Goal: Task Accomplishment & Management: Use online tool/utility

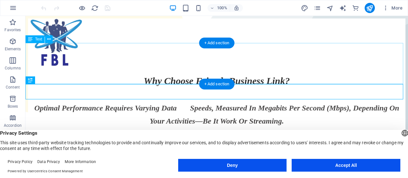
scroll to position [268, 0]
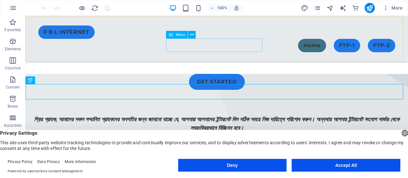
click at [249, 44] on nav "Home FTP-1 FTP-2" at bounding box center [216, 45] width 357 height 13
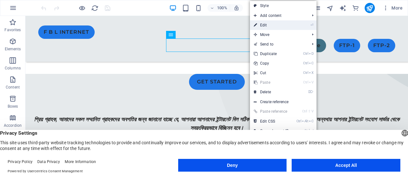
click at [262, 24] on link "⏎ Edit" at bounding box center [271, 25] width 43 height 10
select select
select select "default"
select select "secondary"
select select "default"
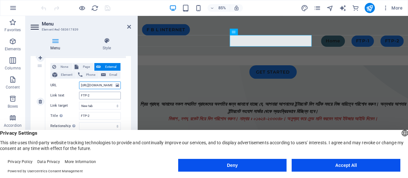
scroll to position [0, 4]
drag, startPoint x: 80, startPoint y: 86, endPoint x: 116, endPoint y: 89, distance: 36.1
click at [116, 89] on div "None Page External Element Phone Email Page Home Legal Notice Privacy Element U…" at bounding box center [85, 96] width 70 height 67
paste input "[TECHNICAL_ID]"
type input "[URL][TECHNICAL_ID]"
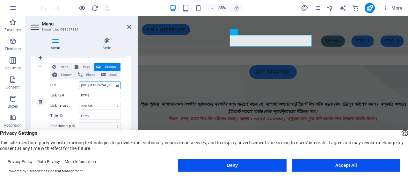
scroll to position [0, 0]
select select
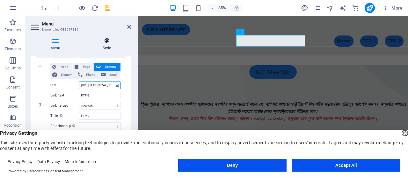
type input "[URL][TECHNICAL_ID]"
click at [107, 41] on icon at bounding box center [106, 41] width 48 height 6
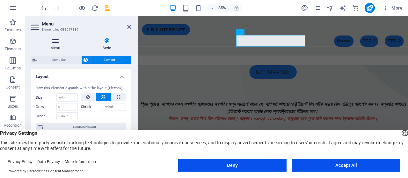
click at [57, 44] on icon at bounding box center [55, 41] width 49 height 6
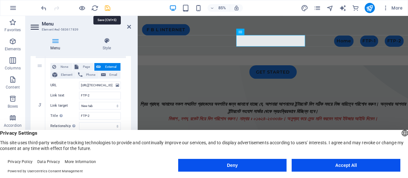
click at [106, 5] on icon "save" at bounding box center [107, 7] width 7 height 7
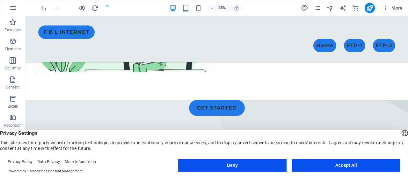
scroll to position [268, 0]
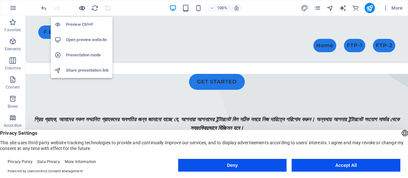
click at [81, 6] on icon "button" at bounding box center [81, 7] width 7 height 7
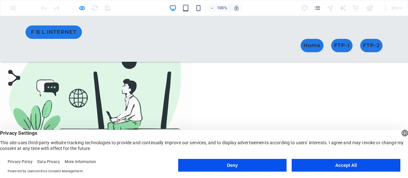
scroll to position [0, 0]
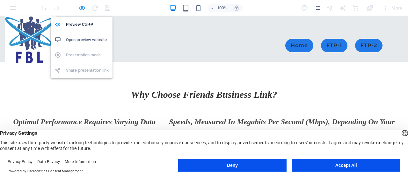
click at [79, 7] on icon "button" at bounding box center [81, 7] width 7 height 7
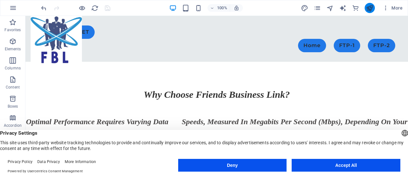
drag, startPoint x: 371, startPoint y: 4, endPoint x: 370, endPoint y: 7, distance: 3.2
click at [371, 3] on button "publish" at bounding box center [369, 8] width 10 height 10
